Goal: Contribute content

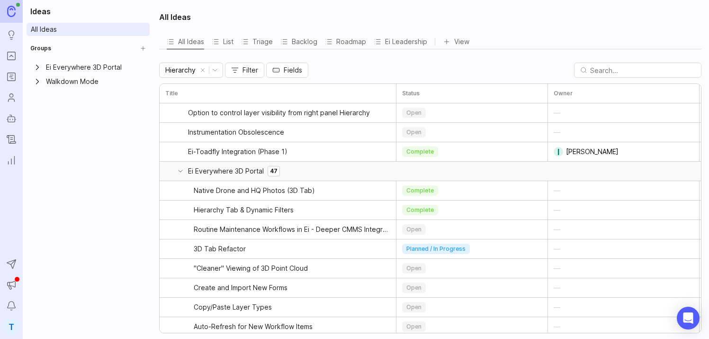
click at [9, 34] on icon "Ideas" at bounding box center [11, 34] width 10 height 11
click at [217, 68] on html "Ideas Portal Roadmaps Users Autopilot Changelog Reporting Send to Autopilot Ann…" at bounding box center [354, 169] width 709 height 339
click at [345, 69] on html "Ideas Portal Roadmaps Users Autopilot Changelog Reporting Send to Autopilot Ann…" at bounding box center [354, 169] width 709 height 339
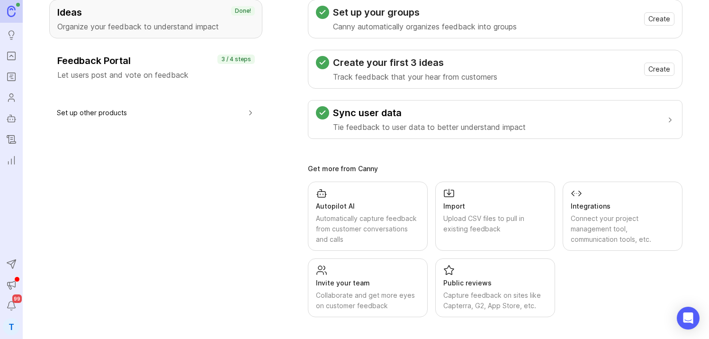
scroll to position [77, 0]
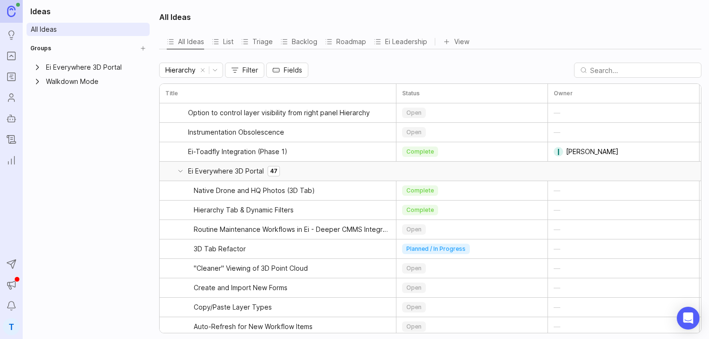
click at [202, 69] on icon "button" at bounding box center [203, 70] width 8 height 7
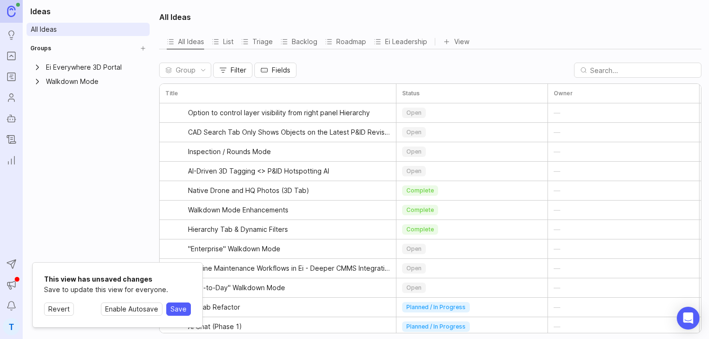
click at [86, 231] on div "Ideas All Ideas Groups Ei Everywhere 3D Portal Walkdown Mode To pick up a dragg…" at bounding box center [88, 169] width 131 height 339
click at [56, 311] on button "Revert" at bounding box center [59, 308] width 30 height 13
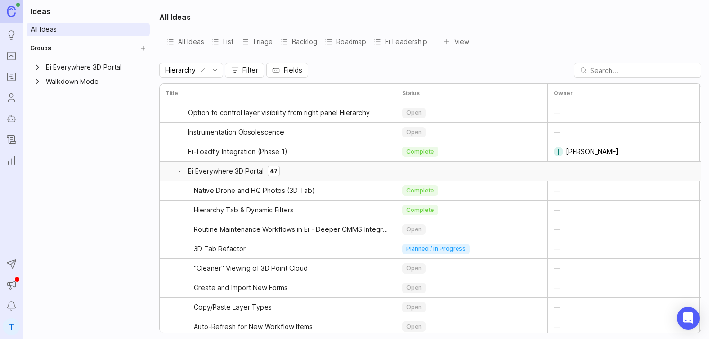
click at [227, 45] on button "List" at bounding box center [223, 41] width 22 height 15
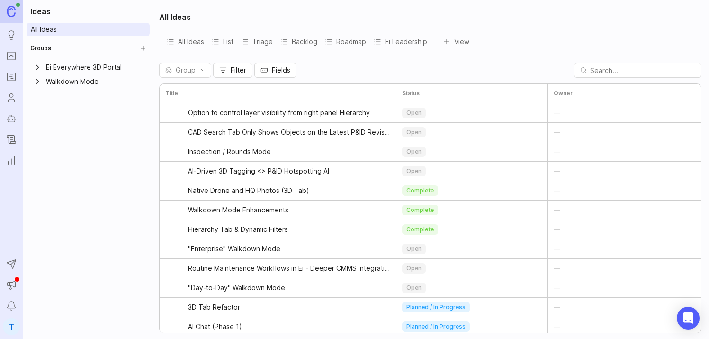
click at [14, 78] on icon "Roadmaps" at bounding box center [11, 76] width 10 height 11
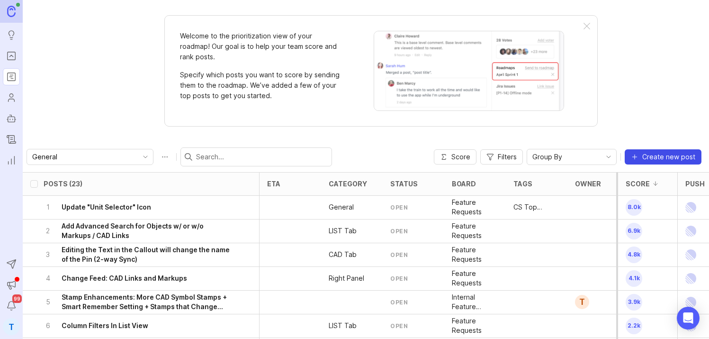
click at [640, 163] on button "Create new post" at bounding box center [663, 156] width 77 height 15
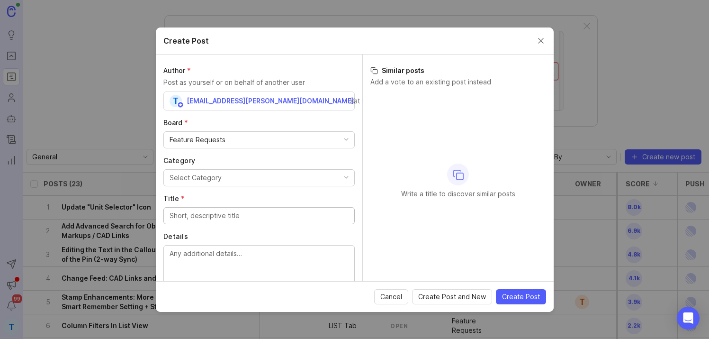
click at [238, 140] on div "Feature Requests" at bounding box center [259, 140] width 190 height 16
click at [243, 123] on label "Board *" at bounding box center [258, 122] width 191 height 9
click at [228, 173] on button "Select Category" at bounding box center [258, 177] width 191 height 17
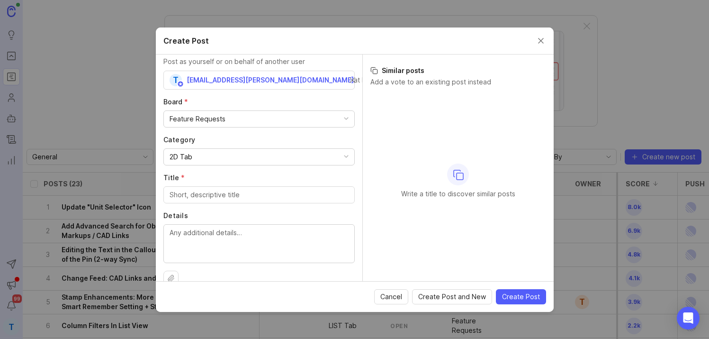
scroll to position [36, 0]
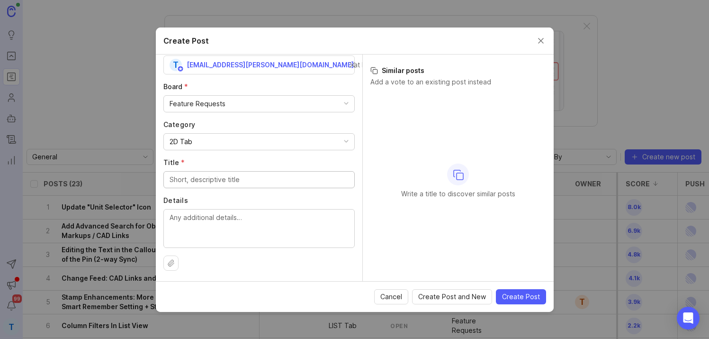
click at [228, 181] on input "Title *" at bounding box center [259, 179] width 179 height 10
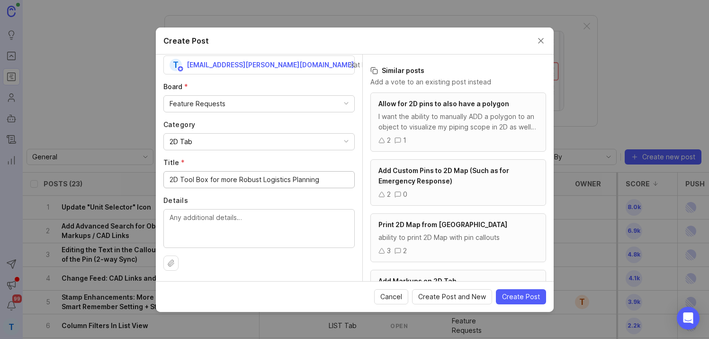
type input "2D Tool Box for more Robust Logistics Planning"
click at [190, 217] on textarea "Details" at bounding box center [259, 227] width 179 height 31
click at [539, 40] on button "Close create post modal" at bounding box center [541, 41] width 10 height 10
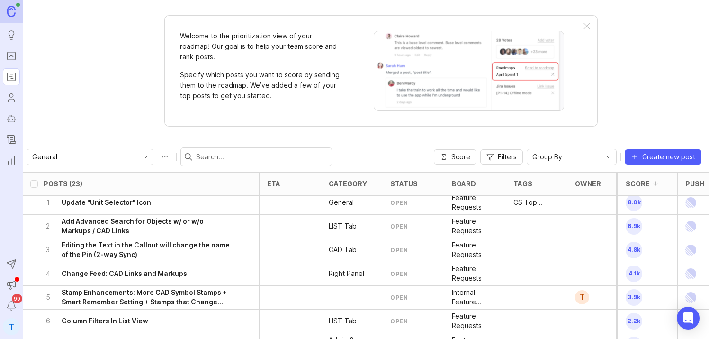
scroll to position [6, 0]
click at [119, 220] on h6 "Add Advanced Search for Objects w/ or w/o Markups / CAD Links" at bounding box center [147, 225] width 171 height 19
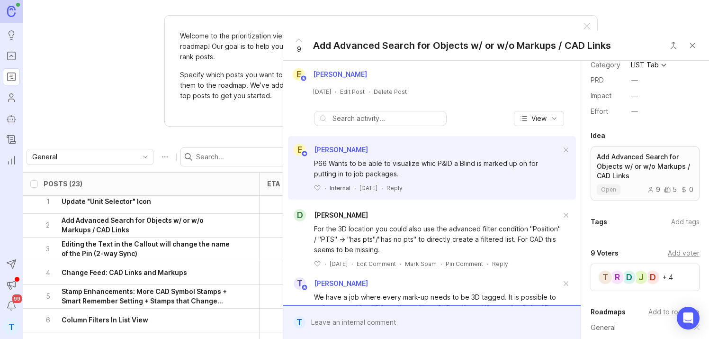
scroll to position [131, 0]
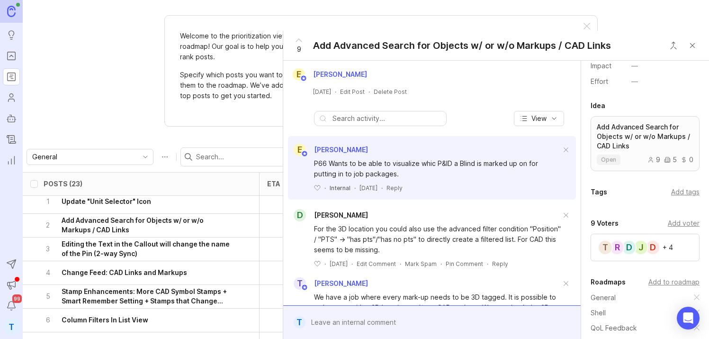
click at [693, 48] on button "Close button" at bounding box center [692, 45] width 19 height 19
